Goal: Check status: Check status

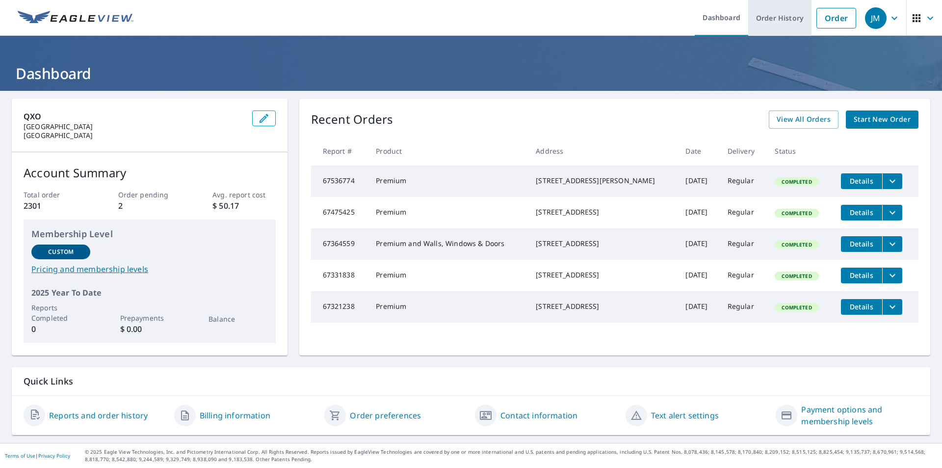
click at [777, 23] on link "Order History" at bounding box center [779, 18] width 63 height 36
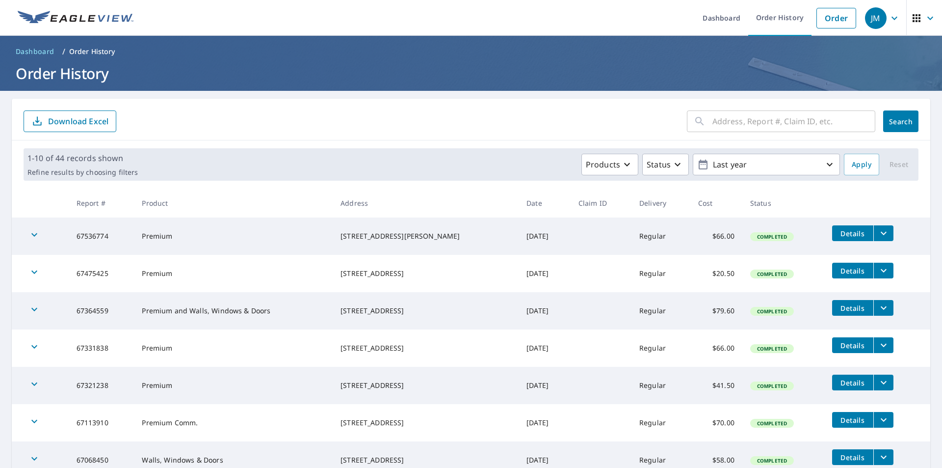
click at [721, 122] on input "text" at bounding box center [793, 120] width 163 height 27
type input "212"
click at [891, 121] on span "Search" at bounding box center [901, 121] width 20 height 9
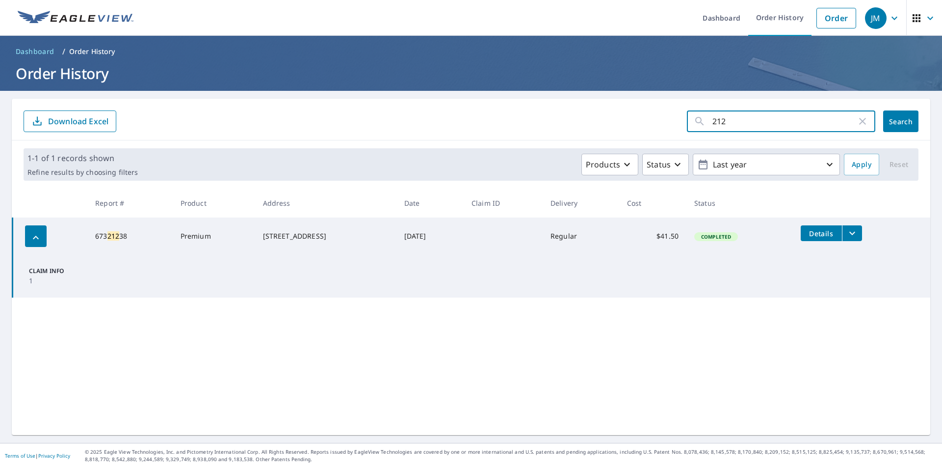
click at [745, 129] on input "212" at bounding box center [784, 120] width 144 height 27
type input "[STREET_ADDRESS]"
click at [893, 119] on span "Search" at bounding box center [901, 121] width 20 height 9
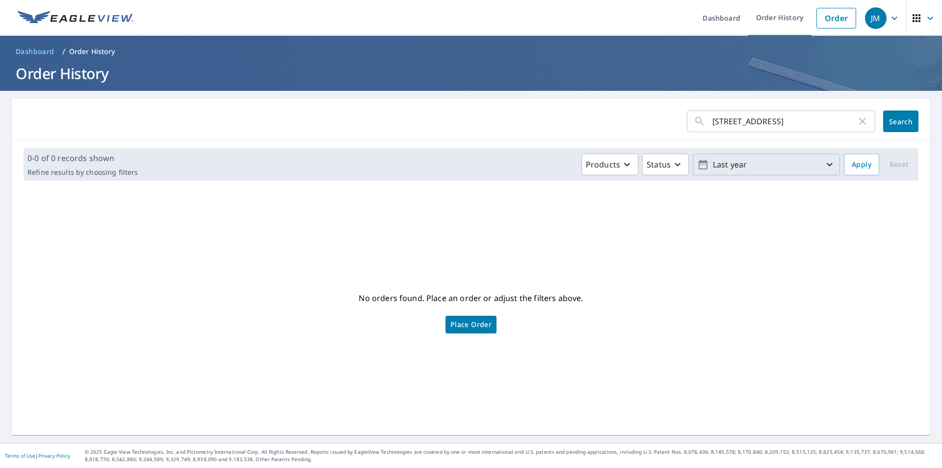
click at [824, 163] on icon "button" at bounding box center [830, 164] width 12 height 12
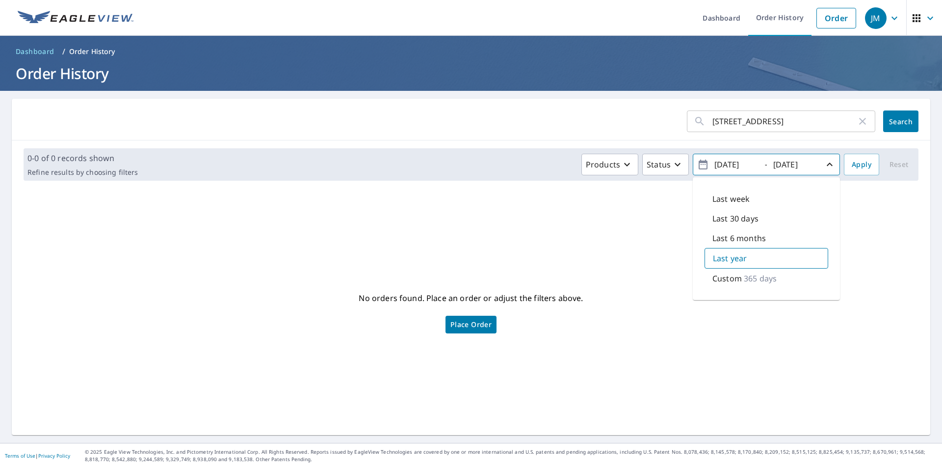
click at [613, 132] on div "[STREET_ADDRESS] se ​ Search" at bounding box center [471, 120] width 918 height 42
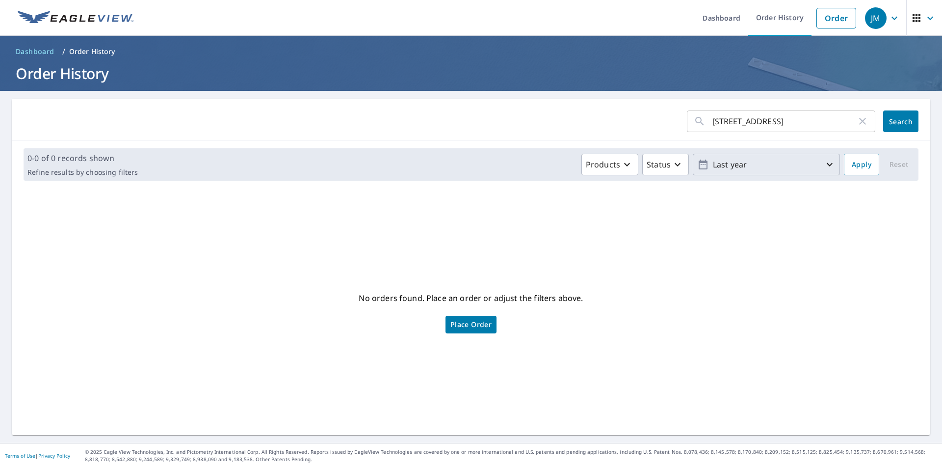
click at [890, 14] on icon "button" at bounding box center [894, 18] width 12 height 12
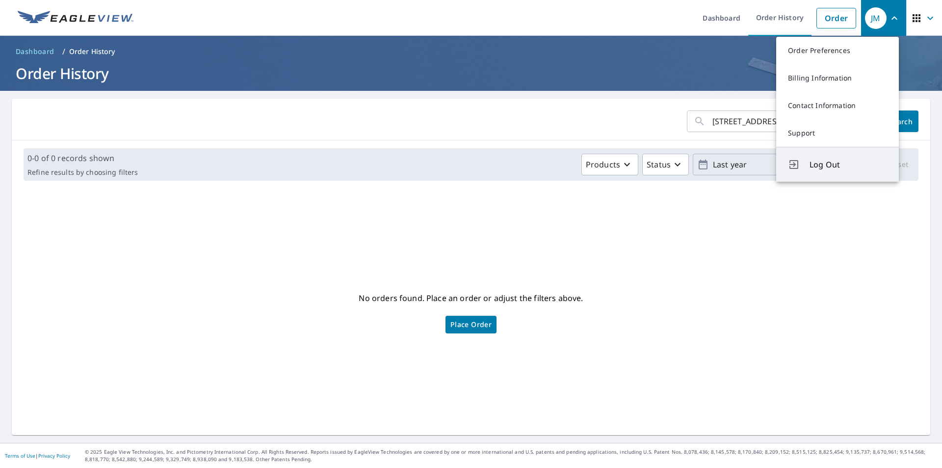
click at [822, 160] on span "Log Out" at bounding box center [848, 164] width 78 height 12
